Goal: Navigation & Orientation: Find specific page/section

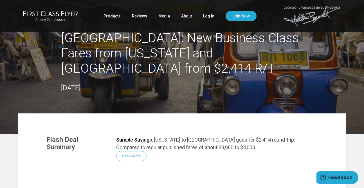
click at [130, 48] on h2 "Bangkok: New Business Class Fares from New York and Vancouver from $2,414 R/T" at bounding box center [182, 53] width 242 height 46
click at [112, 15] on link "Products" at bounding box center [112, 16] width 17 height 10
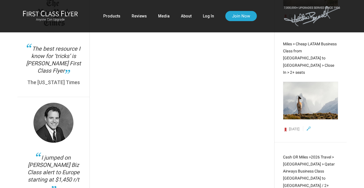
scroll to position [1323, 0]
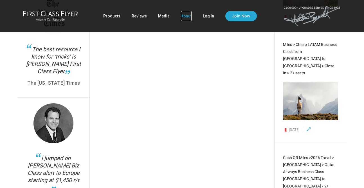
click at [184, 17] on link "About" at bounding box center [186, 16] width 11 height 10
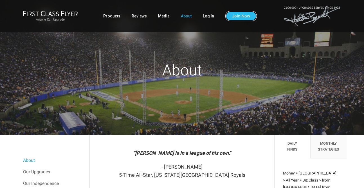
click at [230, 16] on link "Join Now" at bounding box center [241, 16] width 32 height 10
